Goal: Task Accomplishment & Management: Manage account settings

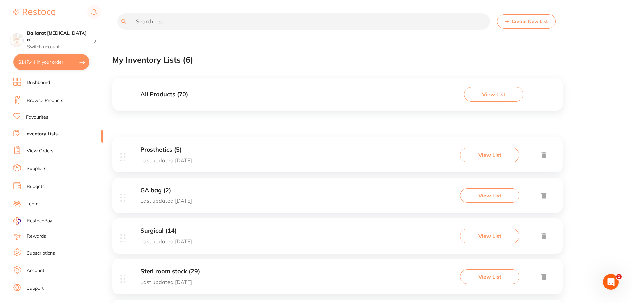
click at [57, 64] on button "$147.44 in your order" at bounding box center [51, 62] width 76 height 16
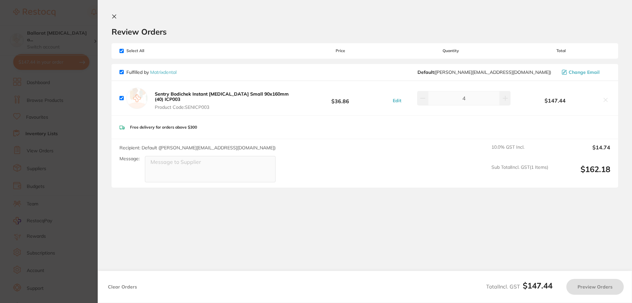
checkbox input "true"
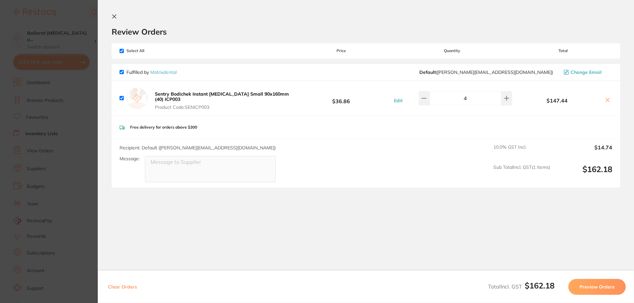
click at [114, 17] on icon at bounding box center [115, 17] width 4 height 4
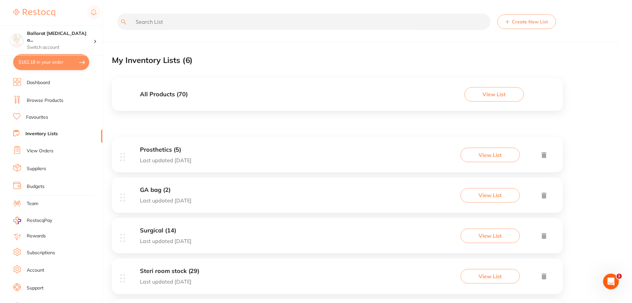
scroll to position [33, 0]
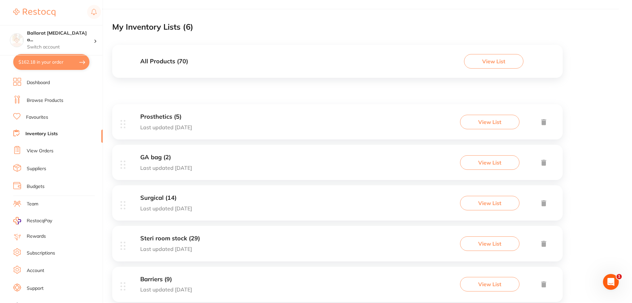
click at [66, 87] on li "Dashboard" at bounding box center [57, 83] width 89 height 10
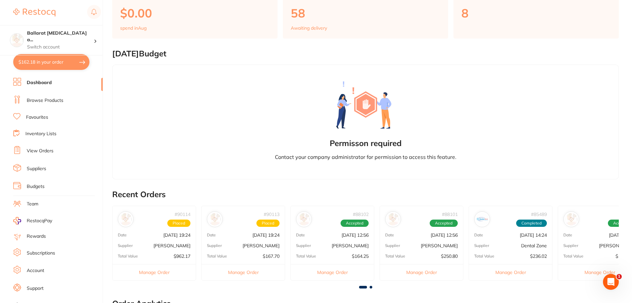
scroll to position [66, 0]
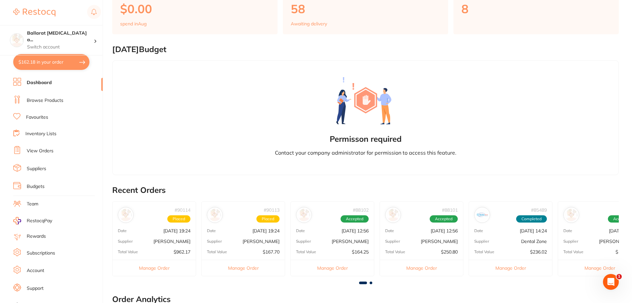
click at [246, 267] on button "Manage Order" at bounding box center [243, 268] width 83 height 16
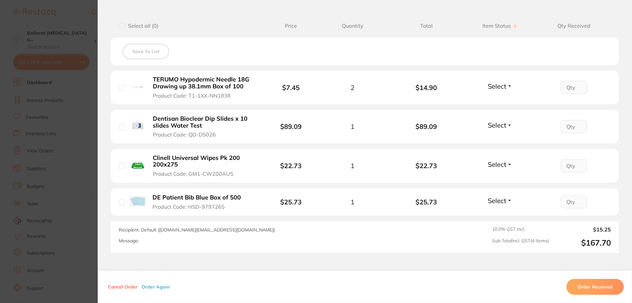
scroll to position [176, 0]
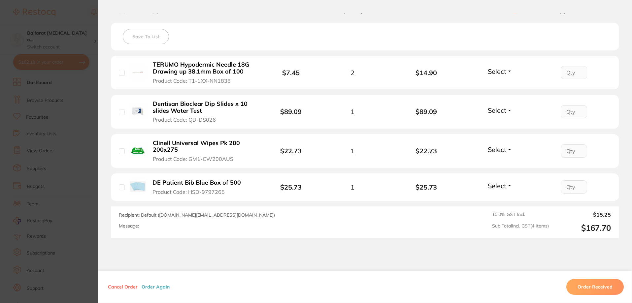
click at [40, 139] on section "Order ID: Restocq- 90113 Order Information Placed Order Order Date [DATE] 19:24…" at bounding box center [316, 151] width 632 height 303
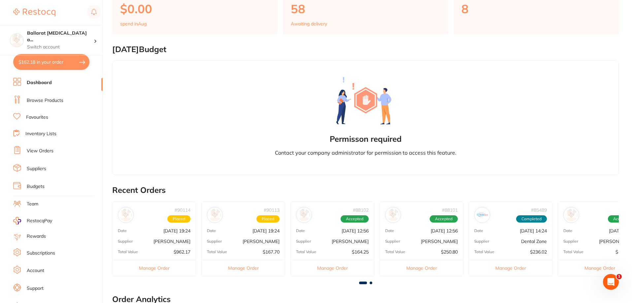
click at [161, 269] on button "Manage Order" at bounding box center [154, 268] width 83 height 16
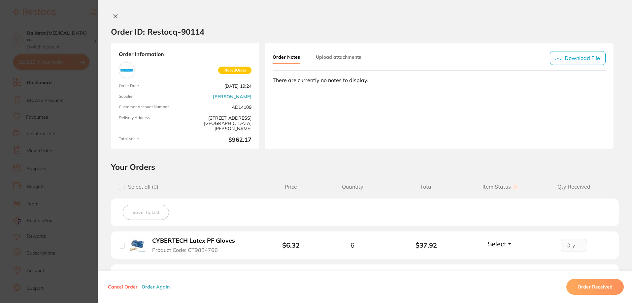
scroll to position [11, 0]
click at [342, 54] on button "Upload attachments" at bounding box center [338, 57] width 45 height 12
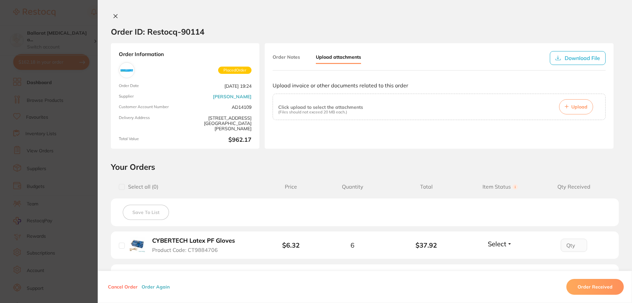
click at [283, 57] on button "Order Notes" at bounding box center [286, 57] width 27 height 12
